Goal: Entertainment & Leisure: Consume media (video, audio)

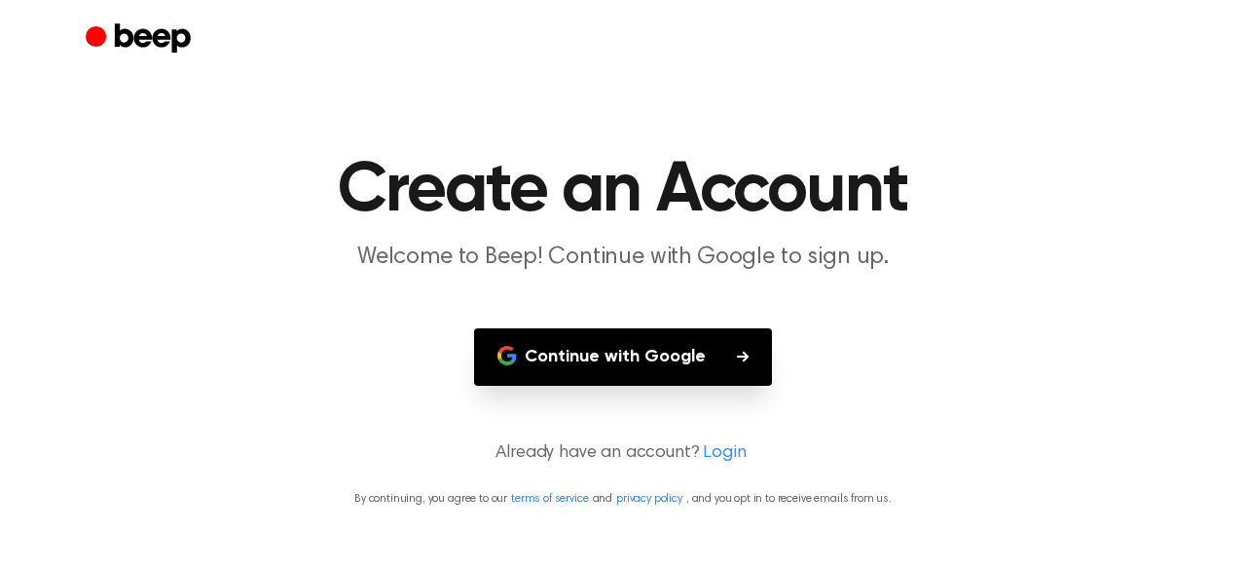
click at [735, 346] on button "Continue with Google" at bounding box center [623, 356] width 298 height 57
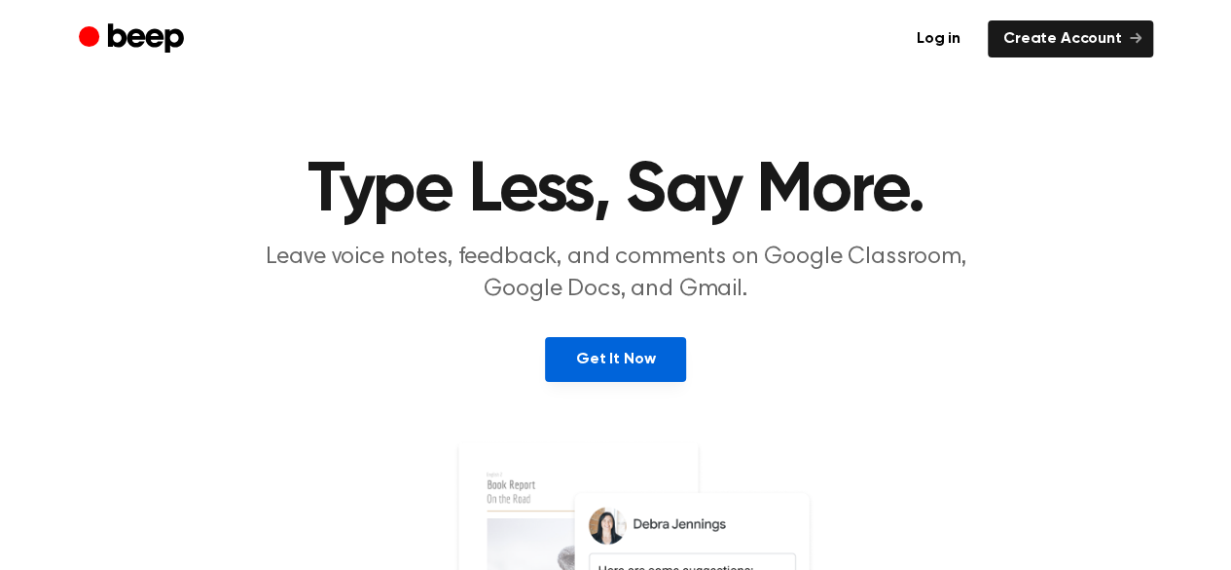
click at [614, 358] on link "Get It Now" at bounding box center [615, 359] width 141 height 45
click at [666, 364] on link "Get It Now" at bounding box center [615, 359] width 141 height 45
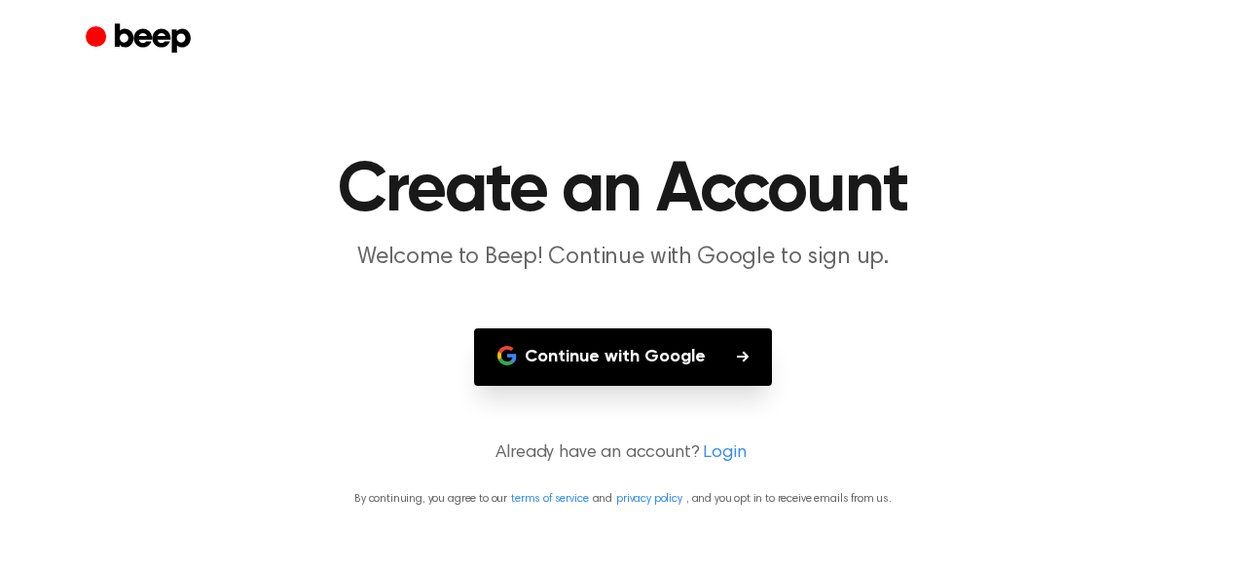
click at [718, 449] on link "Login" at bounding box center [724, 453] width 43 height 26
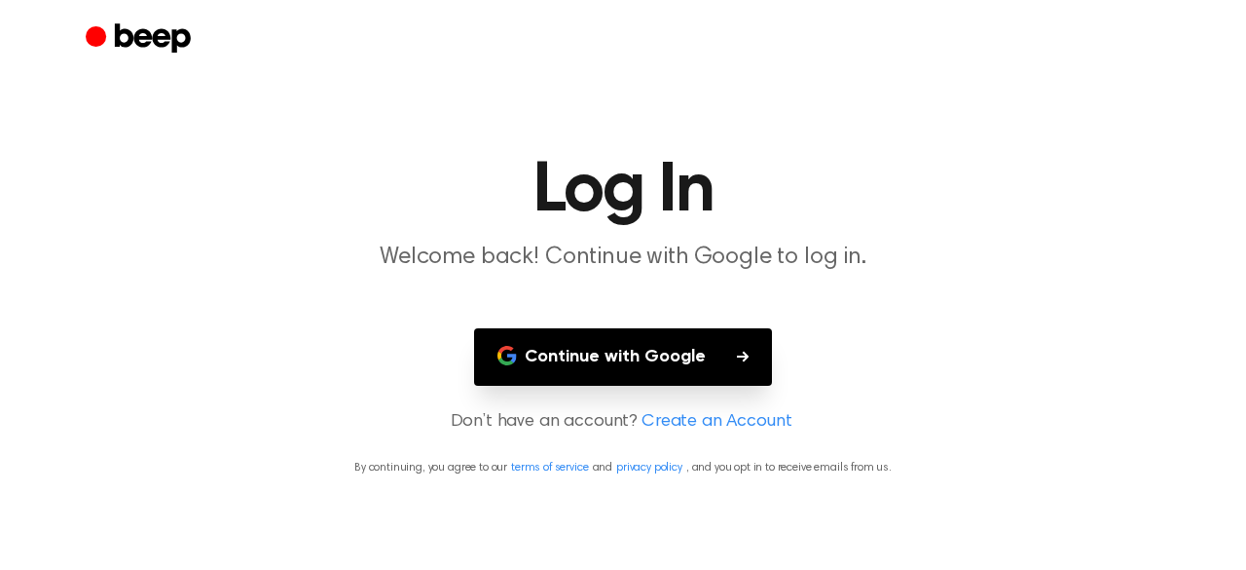
click at [705, 422] on link "Create an Account" at bounding box center [717, 422] width 150 height 26
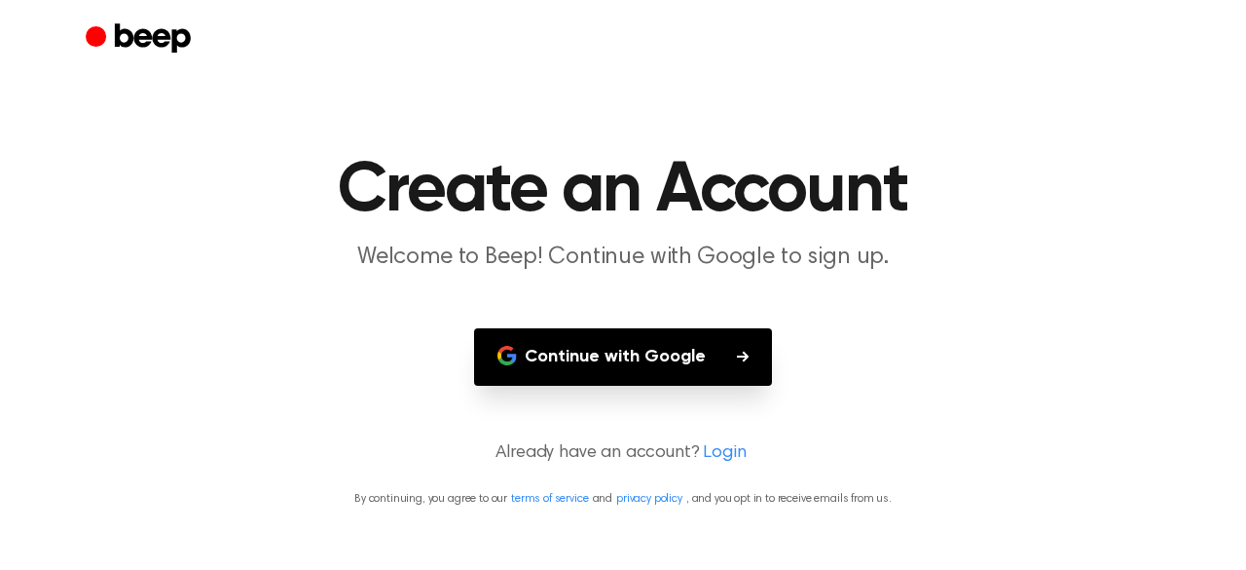
click at [633, 361] on button "Continue with Google" at bounding box center [623, 356] width 298 height 57
click at [609, 344] on button "Continue with Google" at bounding box center [623, 356] width 298 height 57
click at [694, 349] on button "Continue with Google" at bounding box center [623, 356] width 298 height 57
click at [600, 372] on button "Continue with Google" at bounding box center [623, 356] width 298 height 57
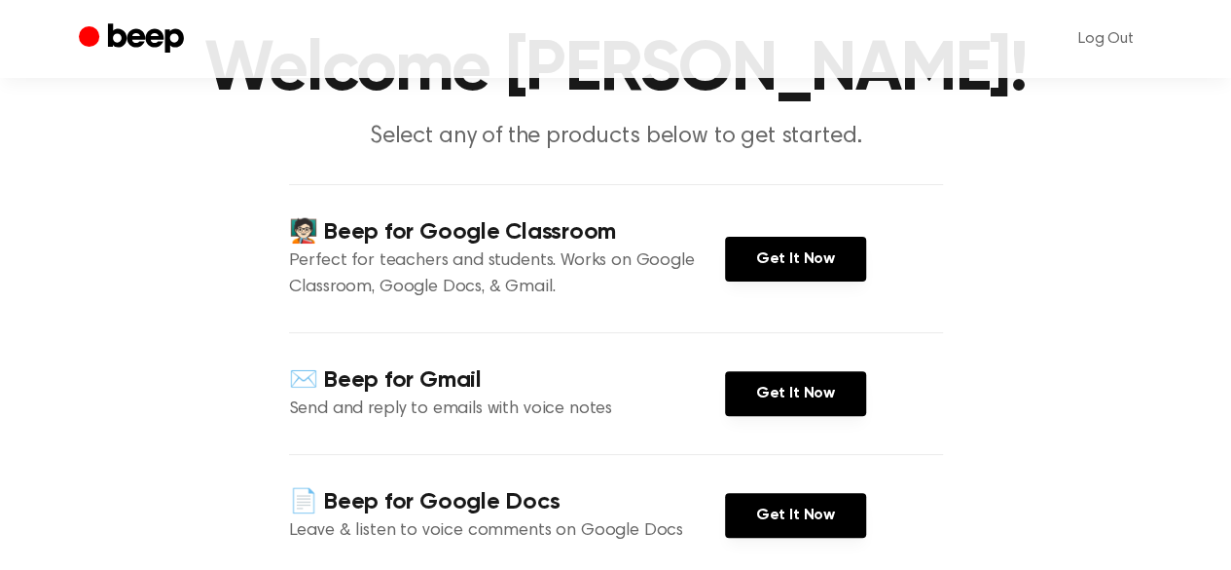
scroll to position [120, 0]
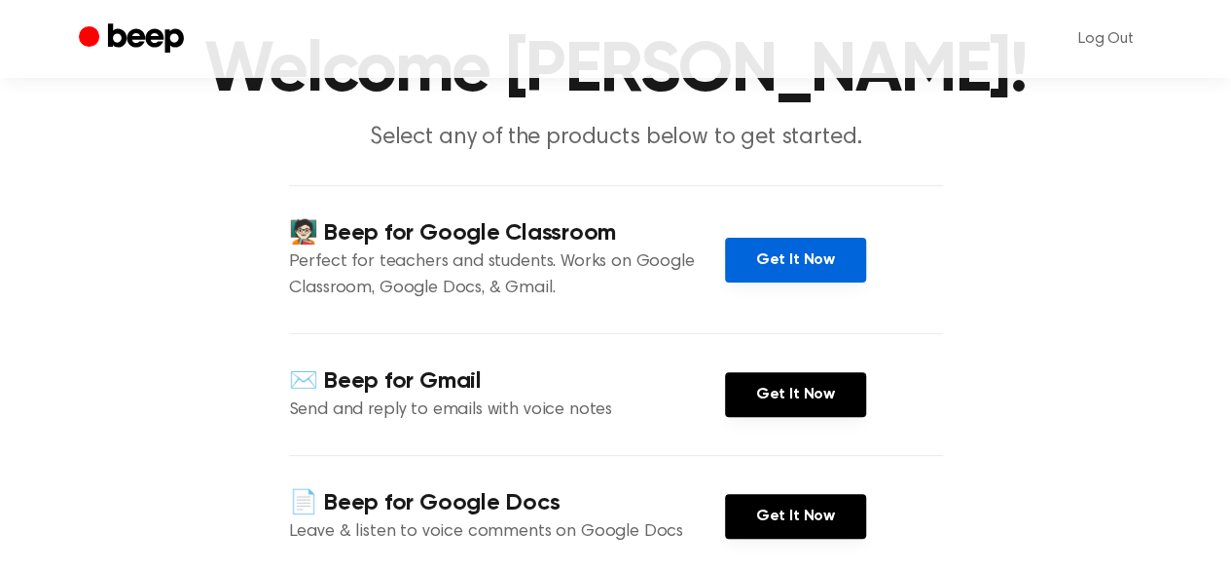
click at [784, 253] on link "Get It Now" at bounding box center [795, 260] width 141 height 45
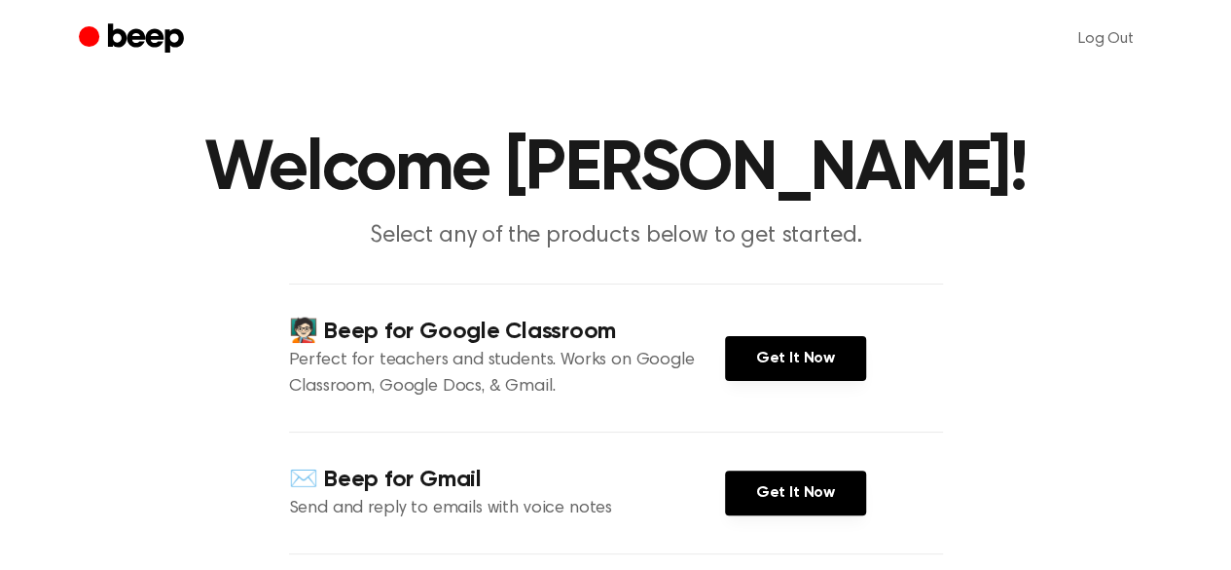
scroll to position [0, 0]
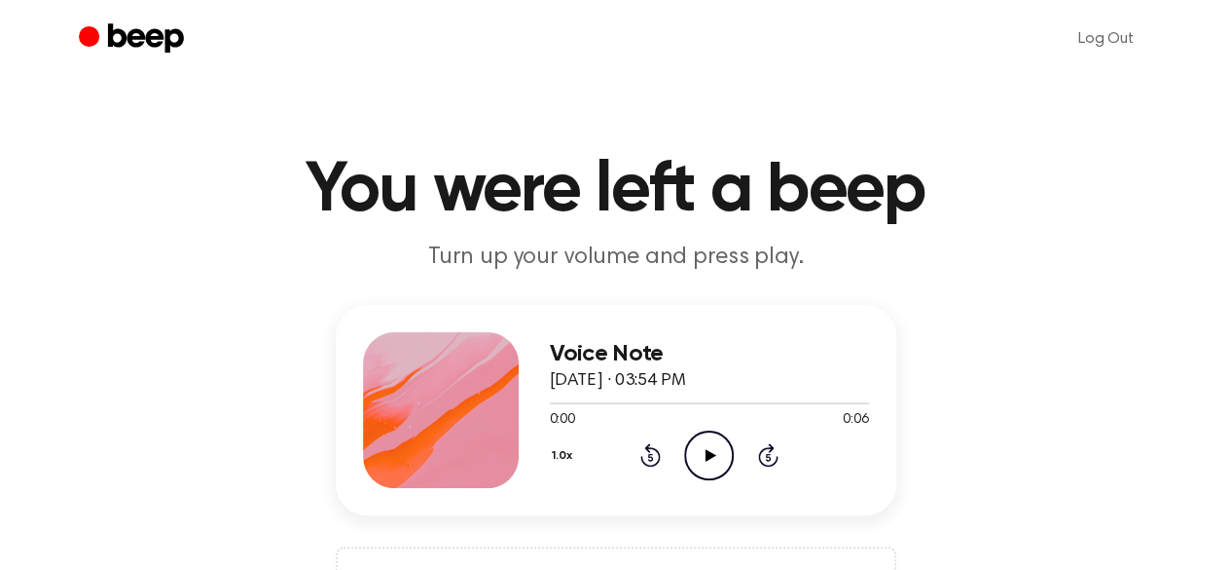
click at [699, 444] on icon "Play Audio" at bounding box center [709, 455] width 50 height 50
drag, startPoint x: 0, startPoint y: 0, endPoint x: 711, endPoint y: 457, distance: 844.7
click at [711, 457] on icon at bounding box center [711, 455] width 11 height 13
click at [711, 451] on icon at bounding box center [711, 455] width 11 height 13
click at [719, 438] on icon "Play Audio" at bounding box center [709, 455] width 50 height 50
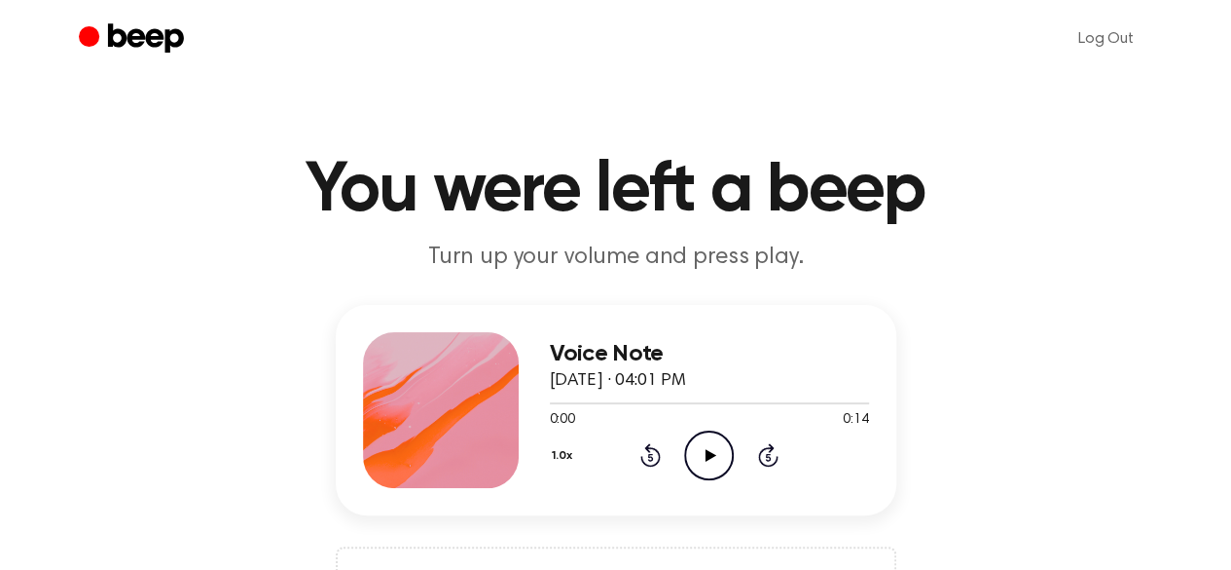
click at [719, 443] on icon "Play Audio" at bounding box center [709, 455] width 50 height 50
click at [680, 325] on div "Voice Note August 15, 2025 · 04:01 PM 0:14 0:14 Your browser does not support t…" at bounding box center [616, 410] width 561 height 210
click at [704, 441] on icon "Play Audio" at bounding box center [709, 455] width 50 height 50
click at [702, 453] on icon "Play Audio" at bounding box center [709, 455] width 50 height 50
click at [711, 460] on icon "Play Audio" at bounding box center [709, 455] width 50 height 50
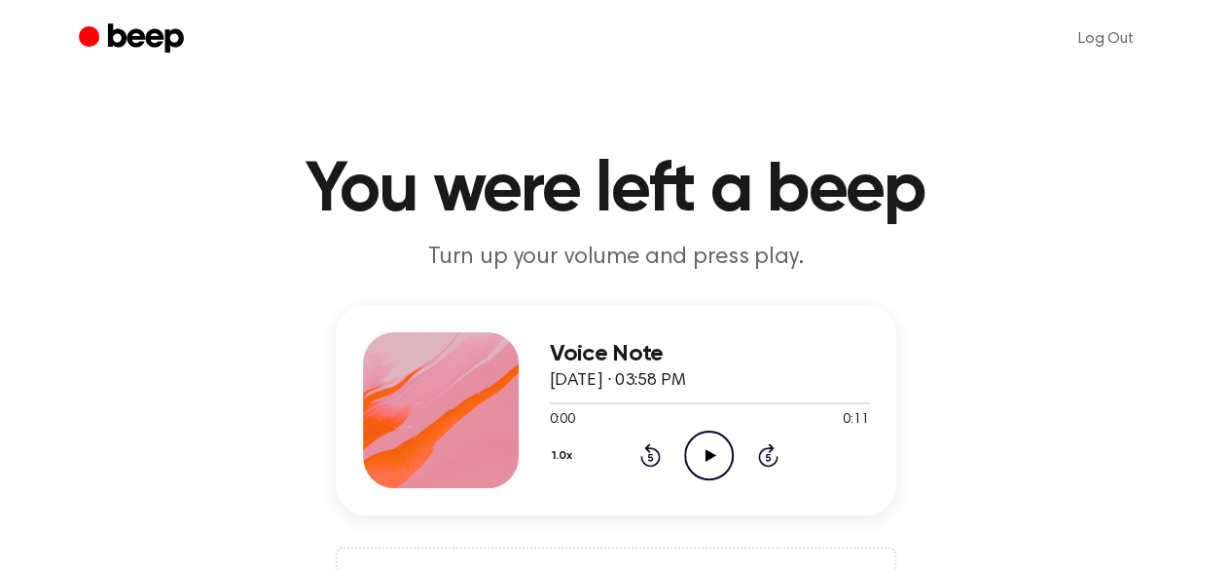
click at [711, 441] on icon "Play Audio" at bounding box center [709, 455] width 50 height 50
click at [715, 448] on icon "Play Audio" at bounding box center [709, 455] width 50 height 50
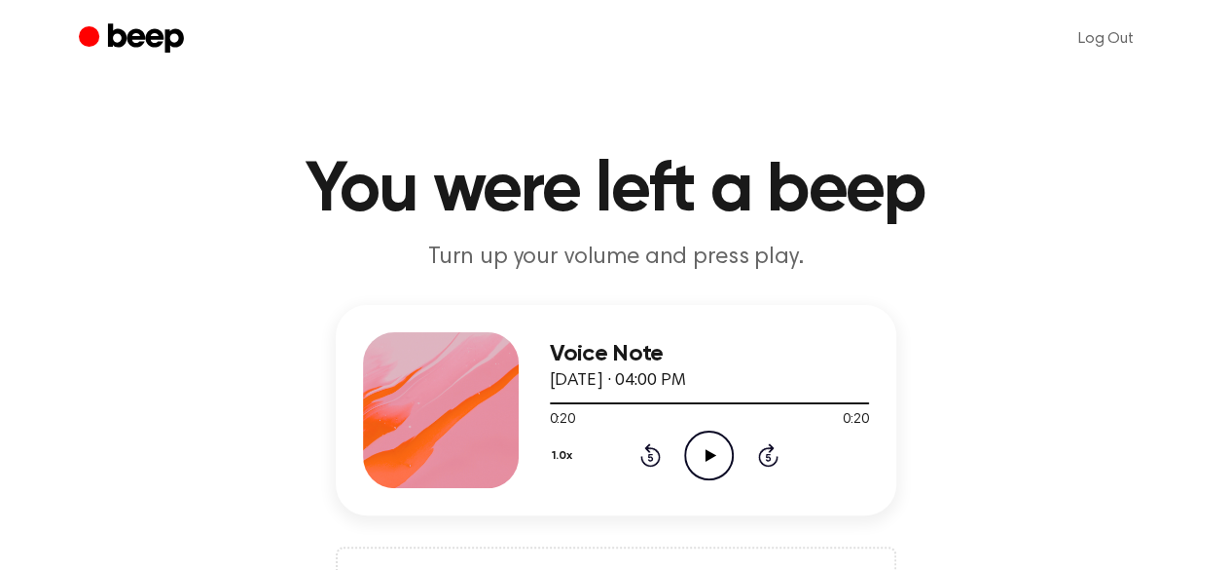
click at [715, 448] on icon "Play Audio" at bounding box center [709, 455] width 50 height 50
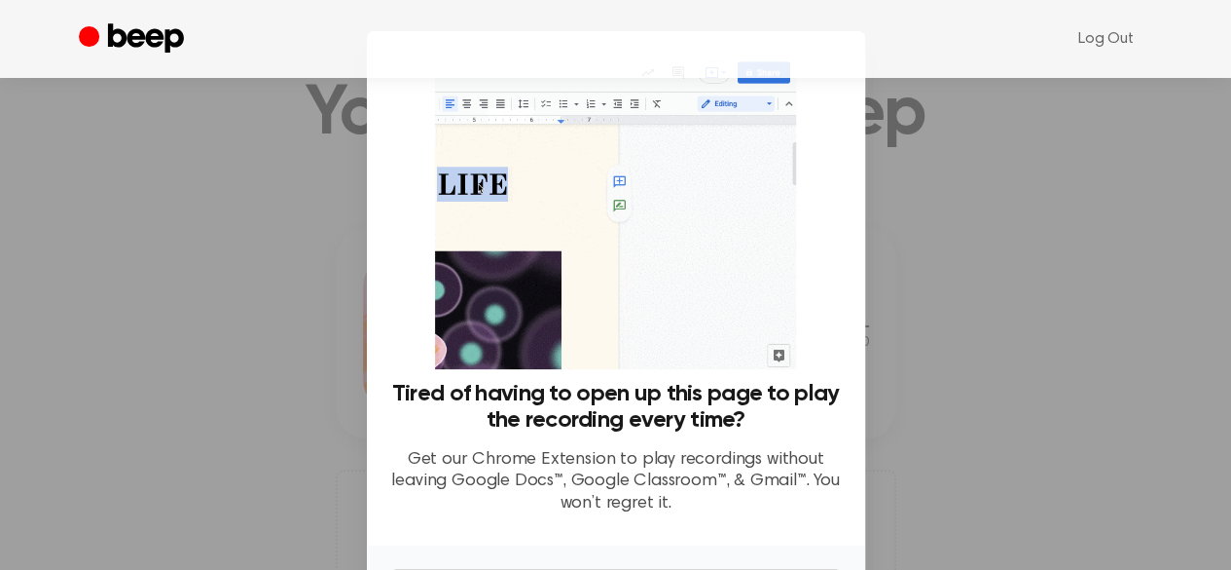
scroll to position [61, 0]
click at [925, 337] on div at bounding box center [615, 285] width 1231 height 570
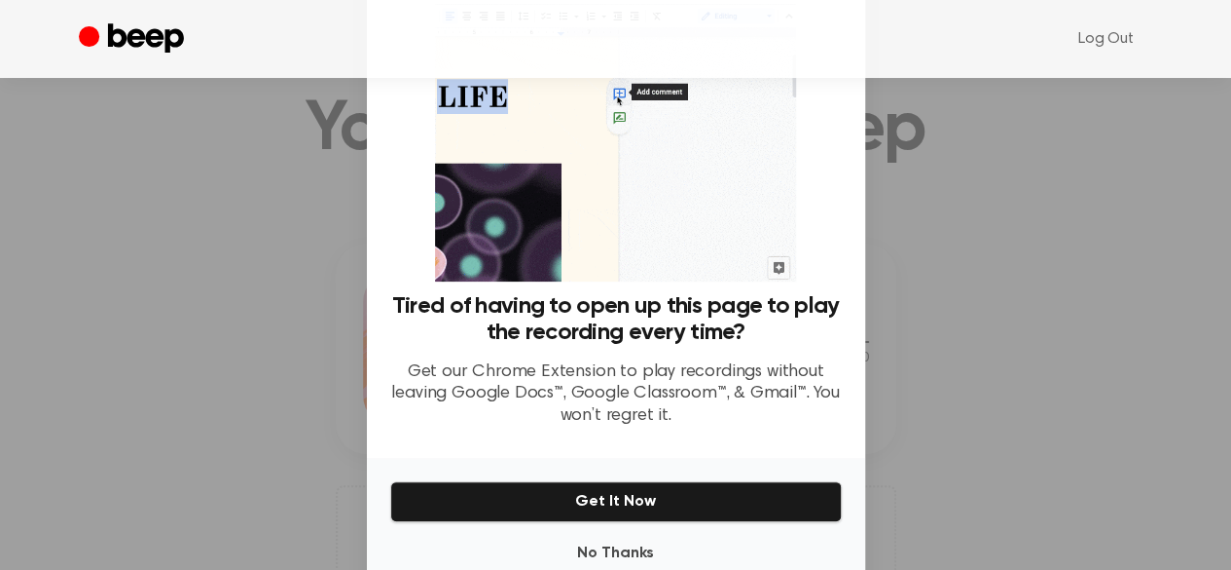
scroll to position [100, 0]
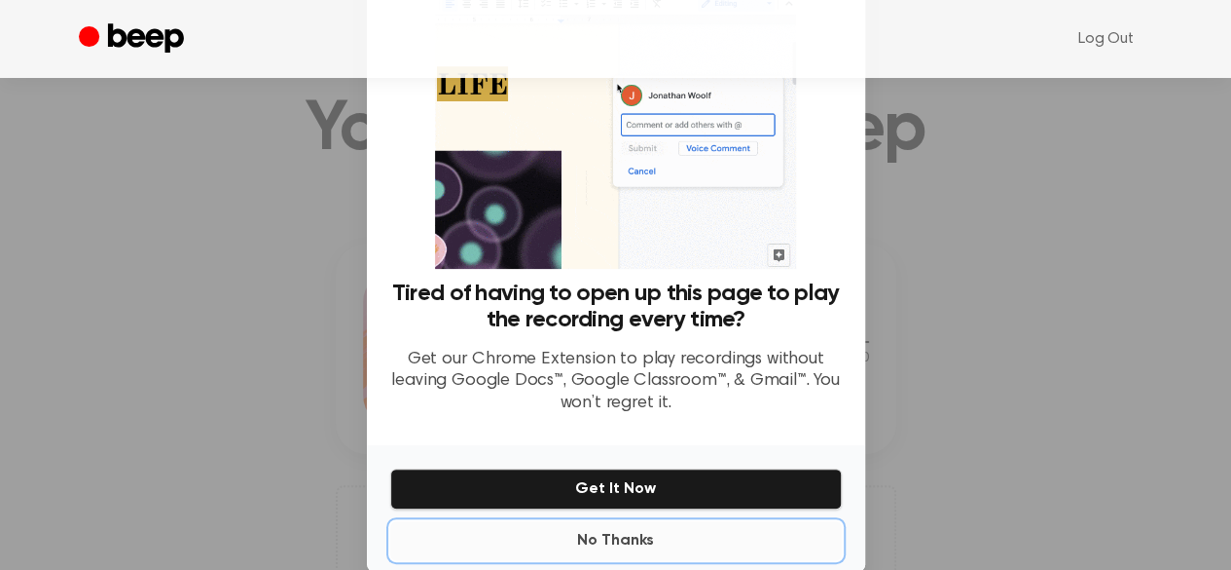
click at [620, 533] on button "No Thanks" at bounding box center [616, 540] width 452 height 39
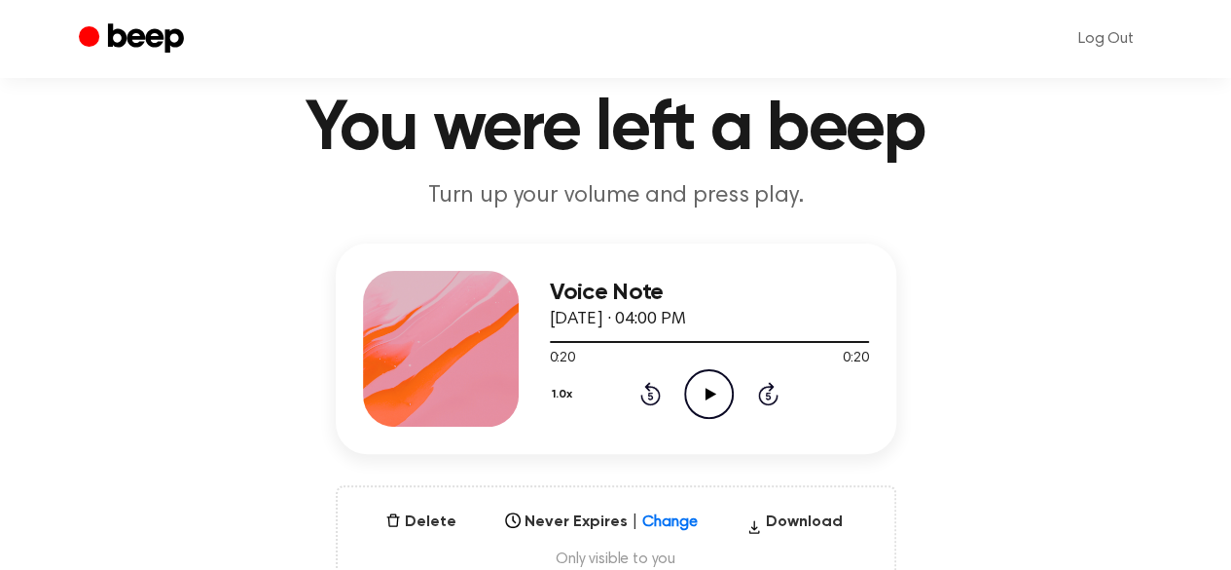
click at [720, 388] on icon "Play Audio" at bounding box center [709, 394] width 50 height 50
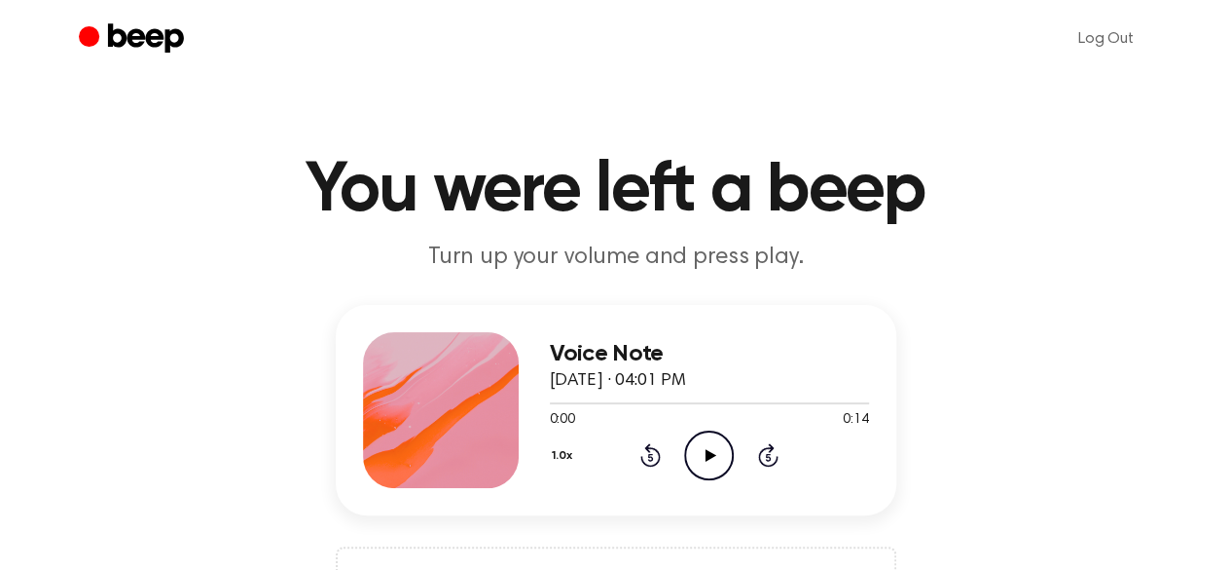
click at [706, 451] on icon at bounding box center [711, 455] width 11 height 13
click at [703, 439] on icon "Play Audio" at bounding box center [709, 455] width 50 height 50
click at [708, 438] on icon "Play Audio" at bounding box center [709, 455] width 50 height 50
click at [709, 454] on icon at bounding box center [711, 455] width 11 height 13
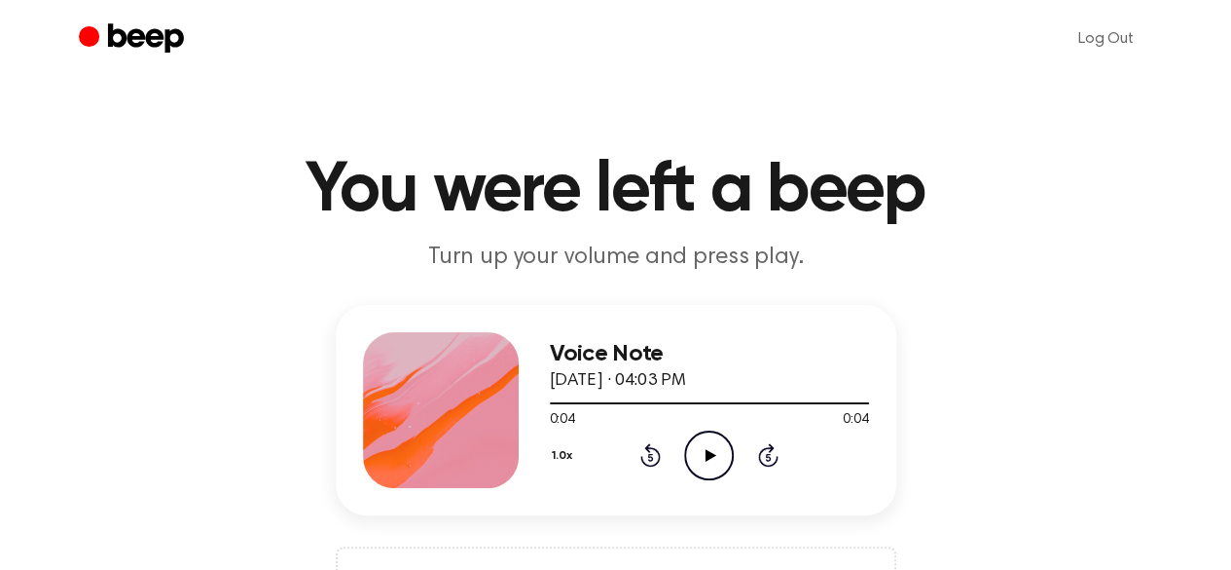
click at [709, 454] on icon at bounding box center [711, 455] width 11 height 13
click at [713, 453] on icon at bounding box center [711, 455] width 11 height 13
click at [709, 445] on icon "Play Audio" at bounding box center [709, 455] width 50 height 50
click at [708, 446] on icon "Play Audio" at bounding box center [709, 455] width 50 height 50
